Goal: Find specific page/section: Find specific page/section

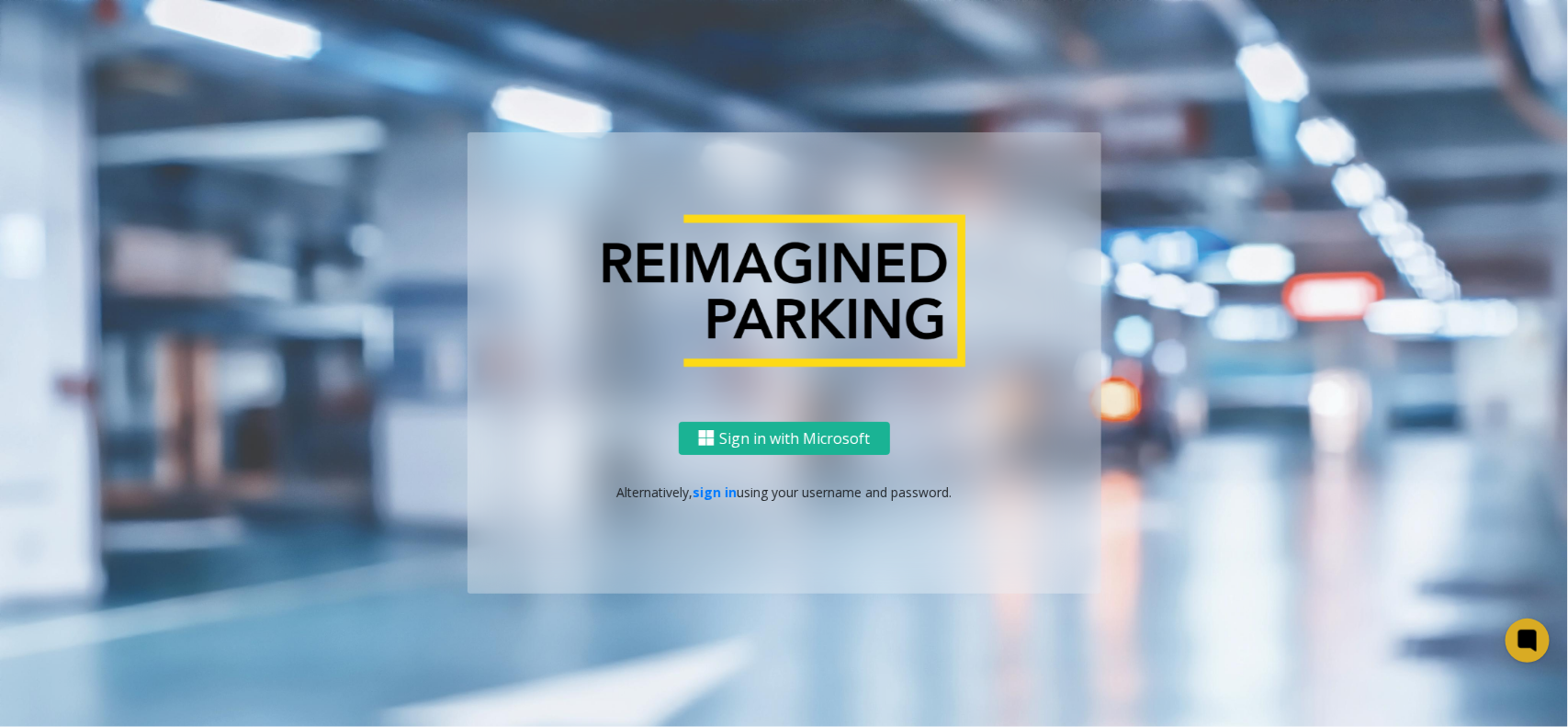
click at [712, 480] on div "Sign in with Microsoft Alternatively, sign in using your username and password." at bounding box center [784, 507] width 634 height 173
click at [707, 490] on link "sign in" at bounding box center [714, 492] width 44 height 18
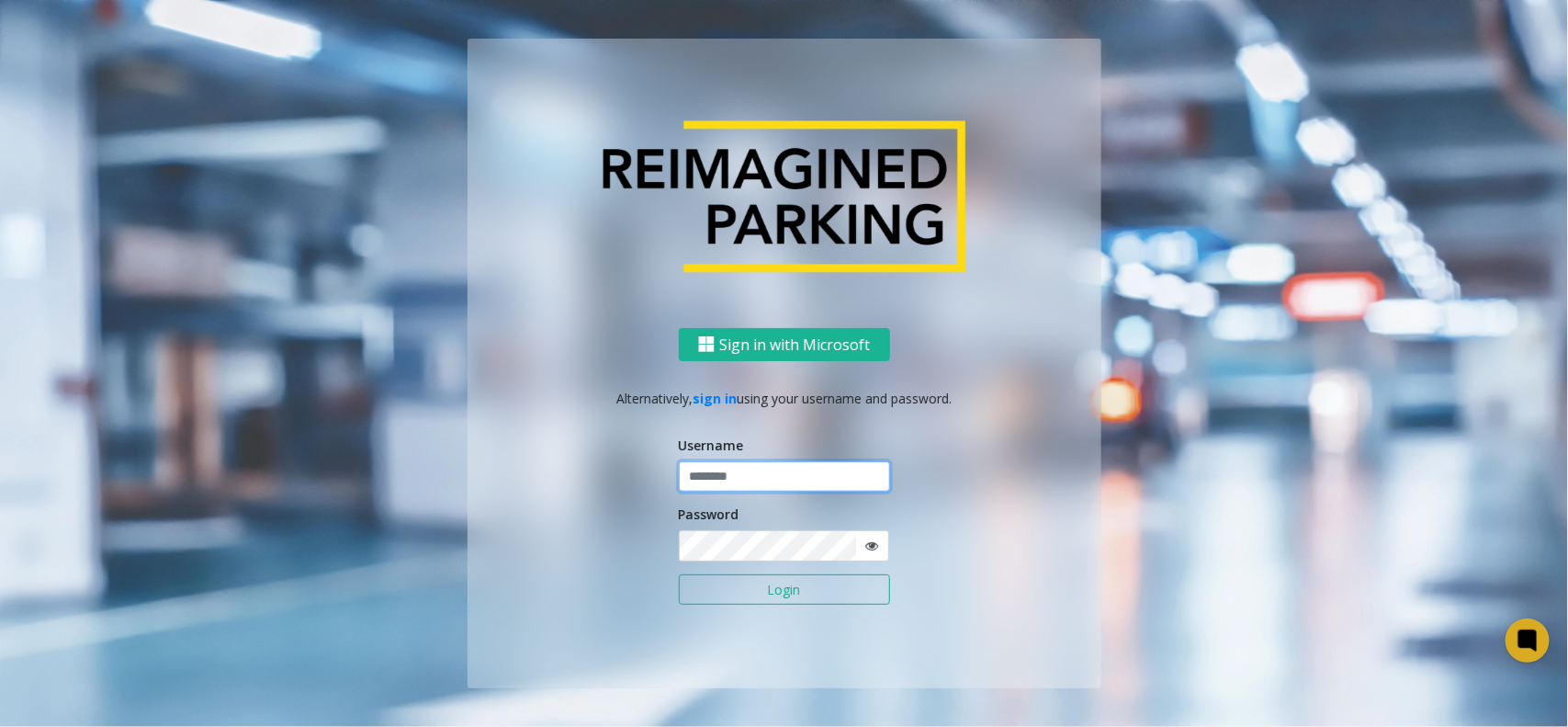
click at [768, 489] on input "text" at bounding box center [784, 477] width 211 height 31
type input "**********"
click at [749, 599] on button "Login" at bounding box center [784, 590] width 211 height 31
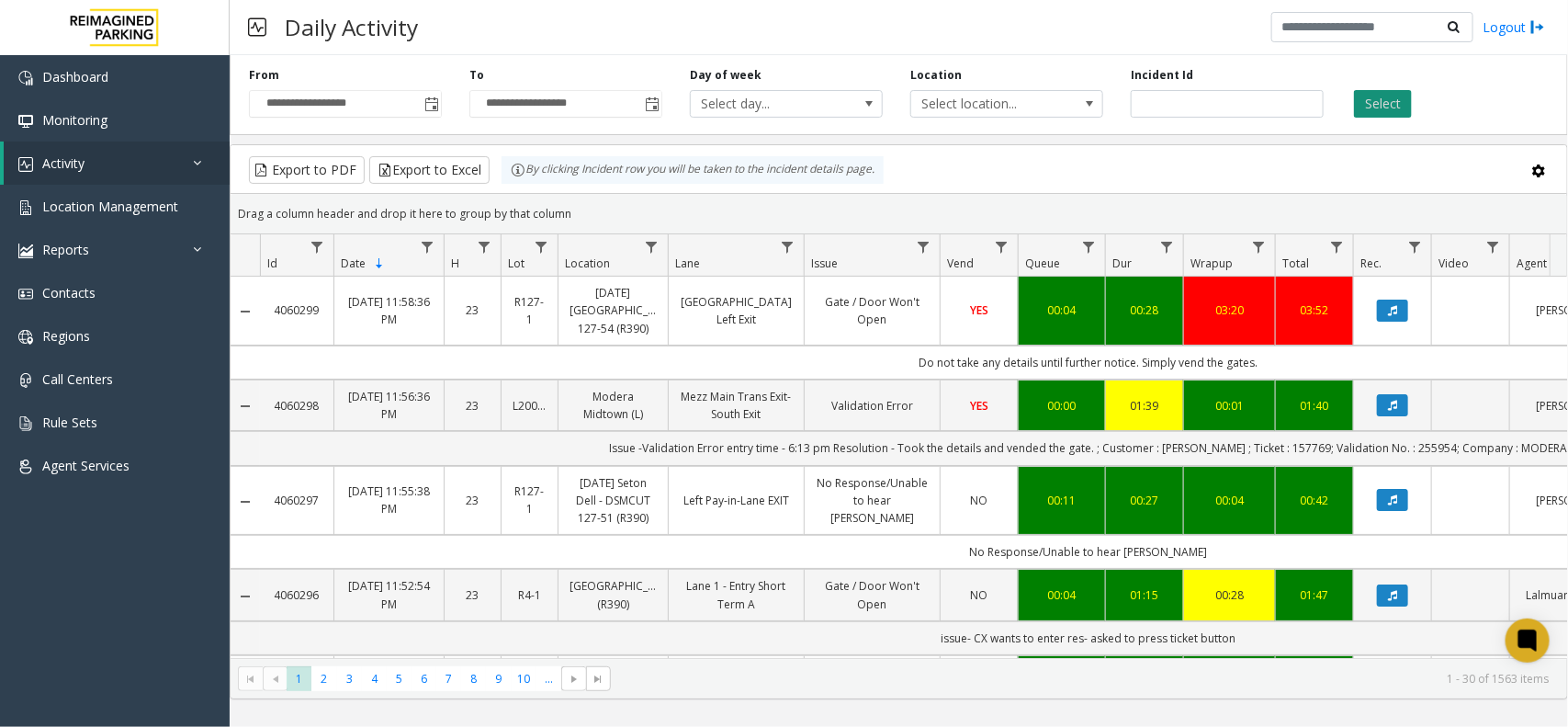
click at [1390, 97] on button "Select" at bounding box center [1383, 104] width 58 height 28
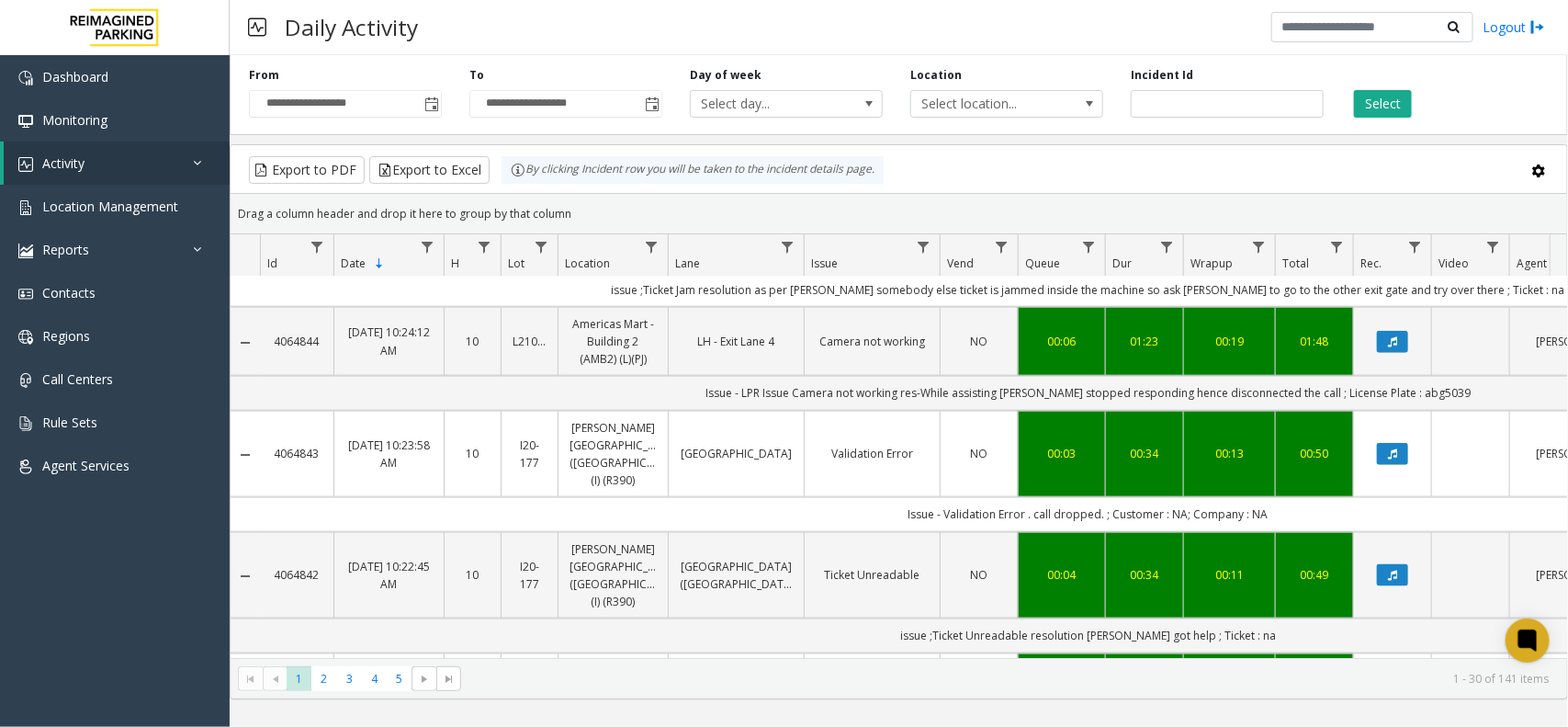
drag, startPoint x: 925, startPoint y: 649, endPoint x: 1063, endPoint y: 657, distance: 138.2
click at [1063, 658] on kendo-pager "* * * * * 1 2 3 4 5 1 - 30 of 141 items" at bounding box center [898, 678] width 1336 height 41
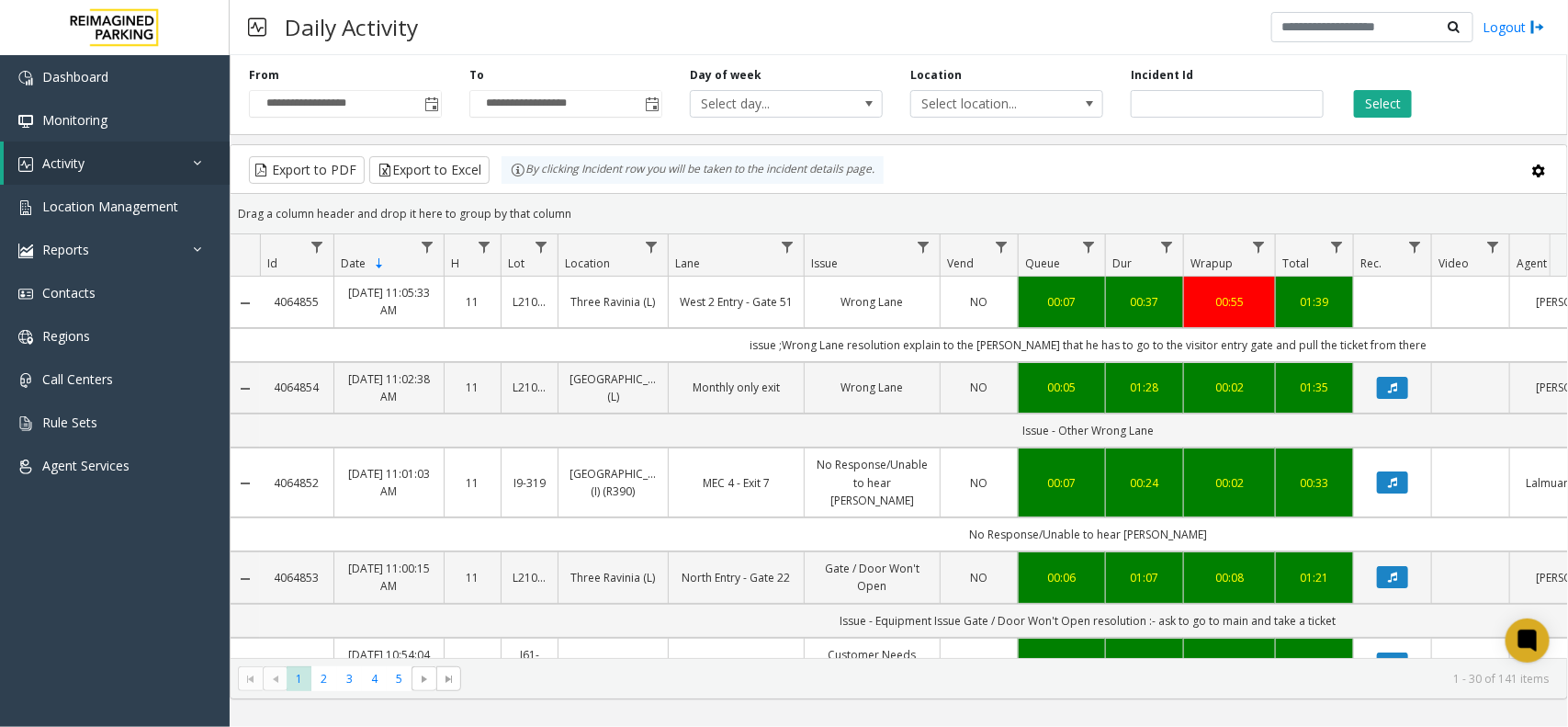
click at [483, 44] on div "Daily Activity Logout" at bounding box center [898, 27] width 1338 height 55
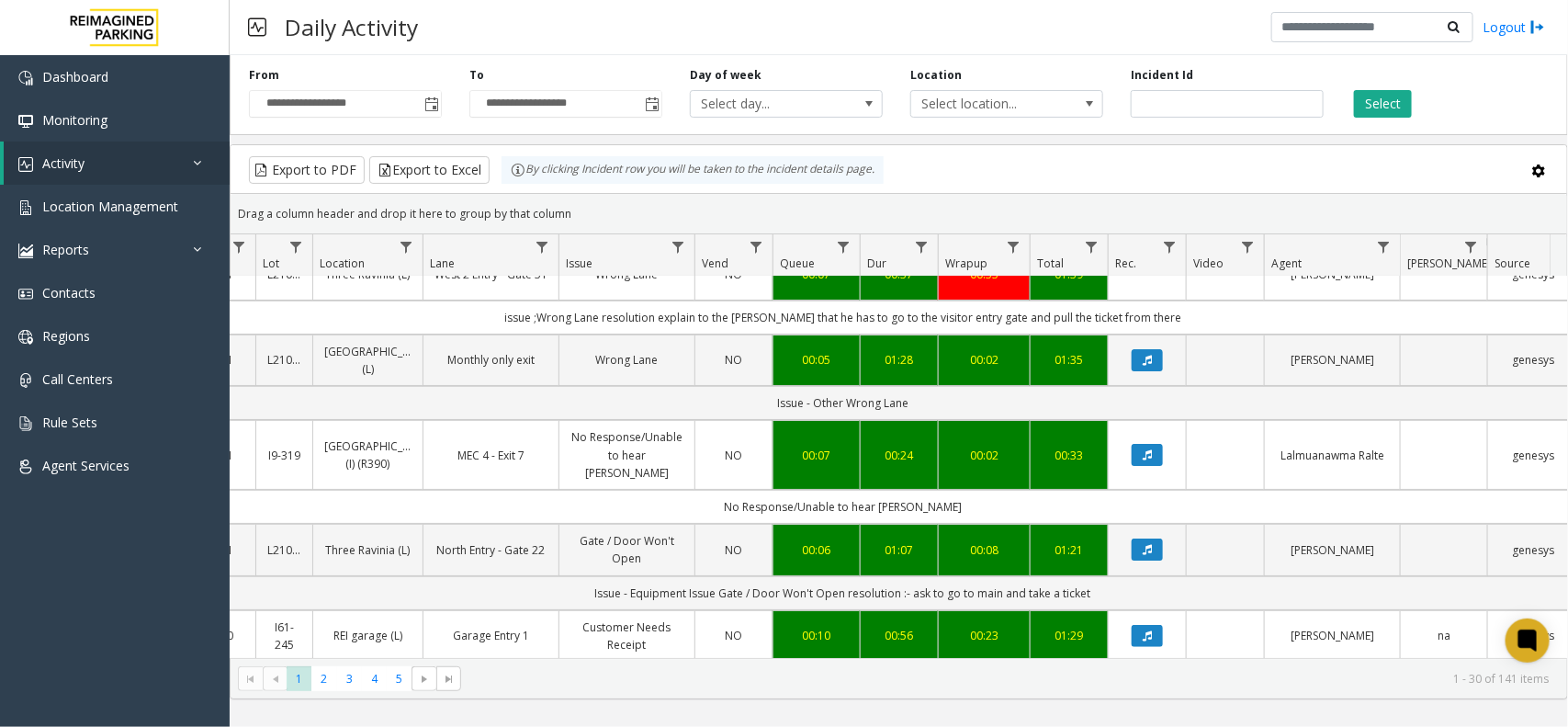
scroll to position [0, 246]
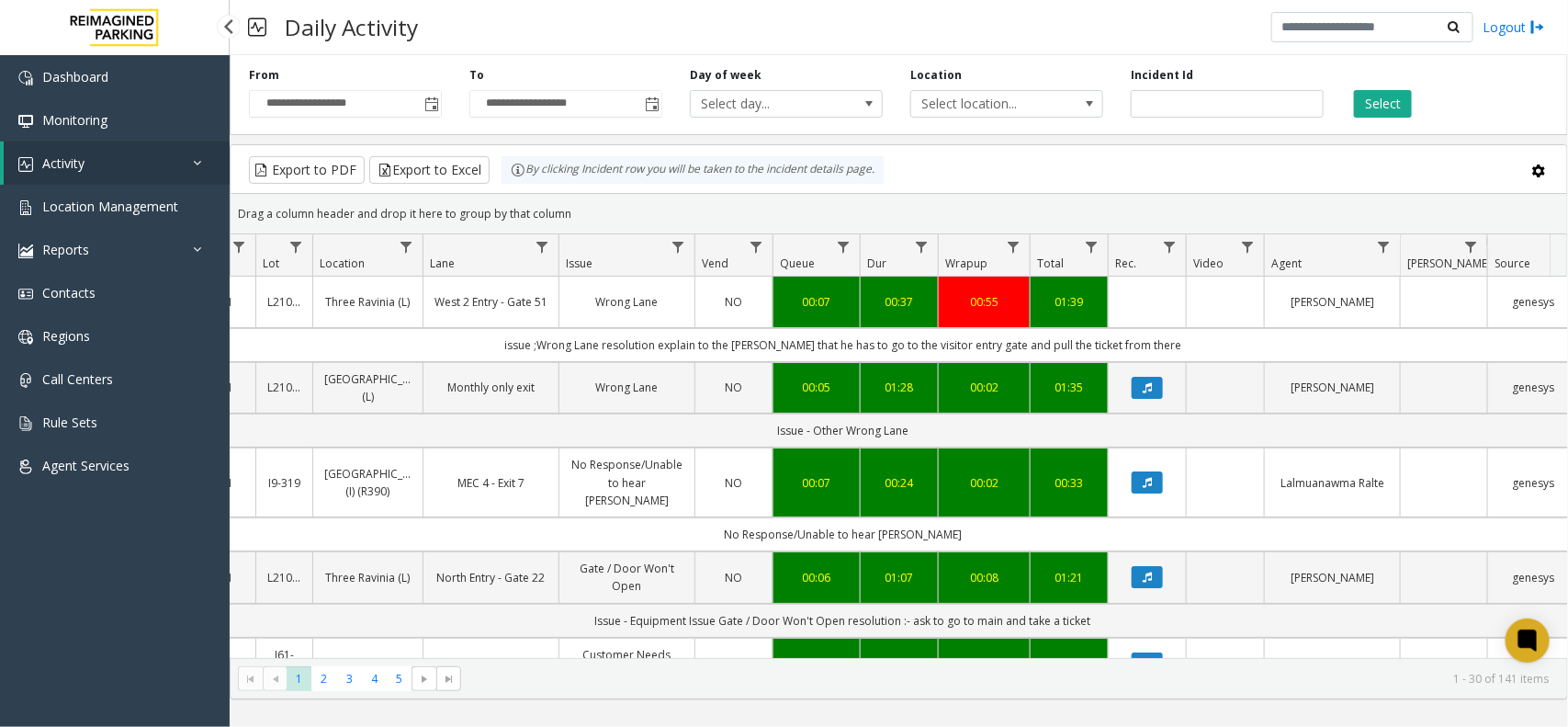
click at [134, 173] on link "Activity" at bounding box center [117, 163] width 226 height 43
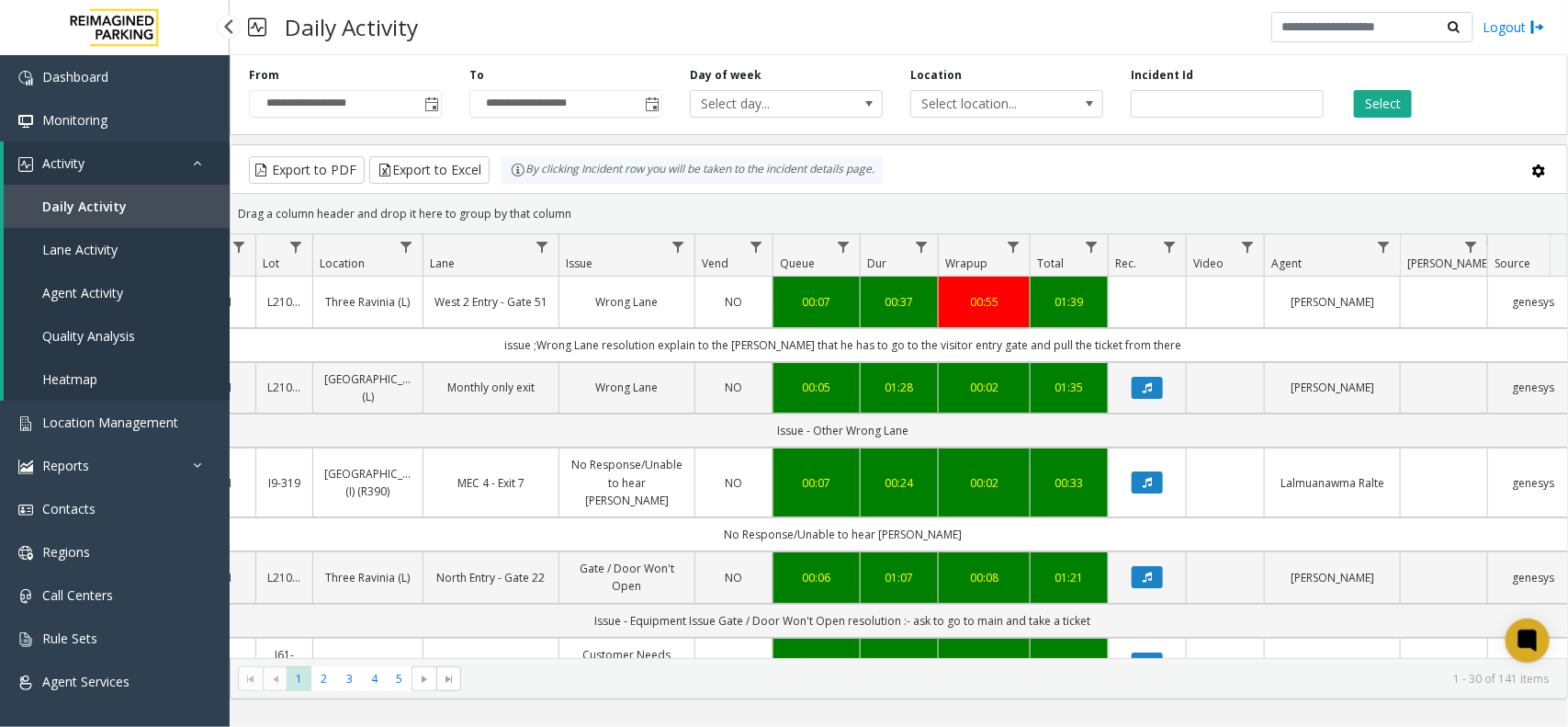
click at [111, 205] on span "Daily Activity" at bounding box center [84, 206] width 84 height 18
